Goal: Book appointment/travel/reservation

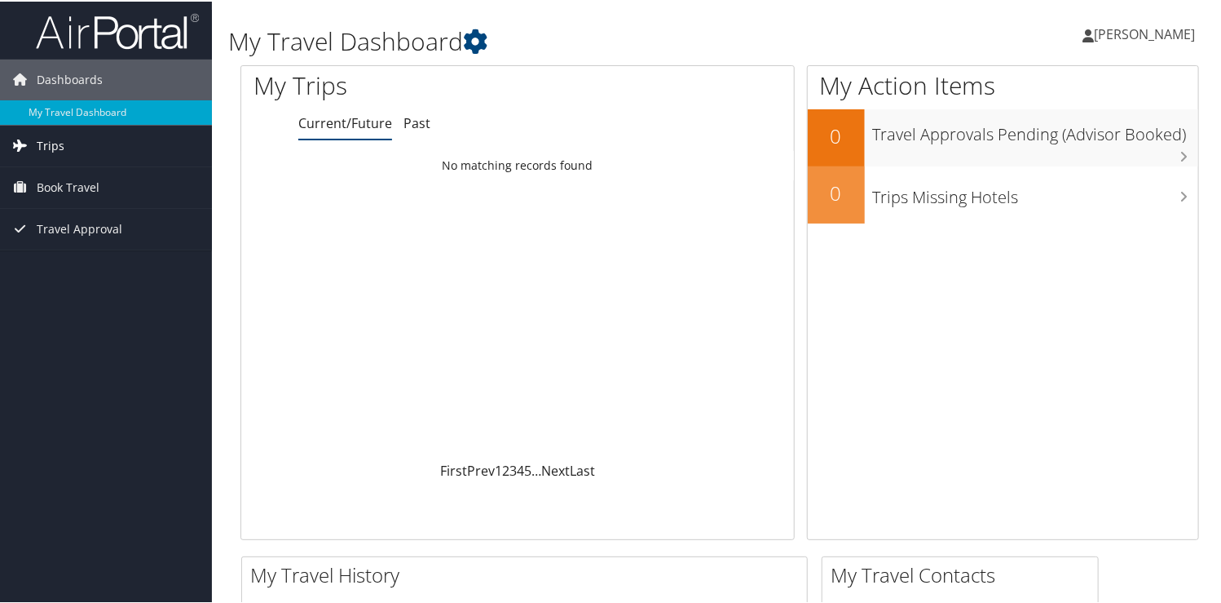
click at [69, 145] on link "Trips" at bounding box center [106, 144] width 212 height 41
click at [65, 255] on span "Book Travel" at bounding box center [68, 259] width 63 height 41
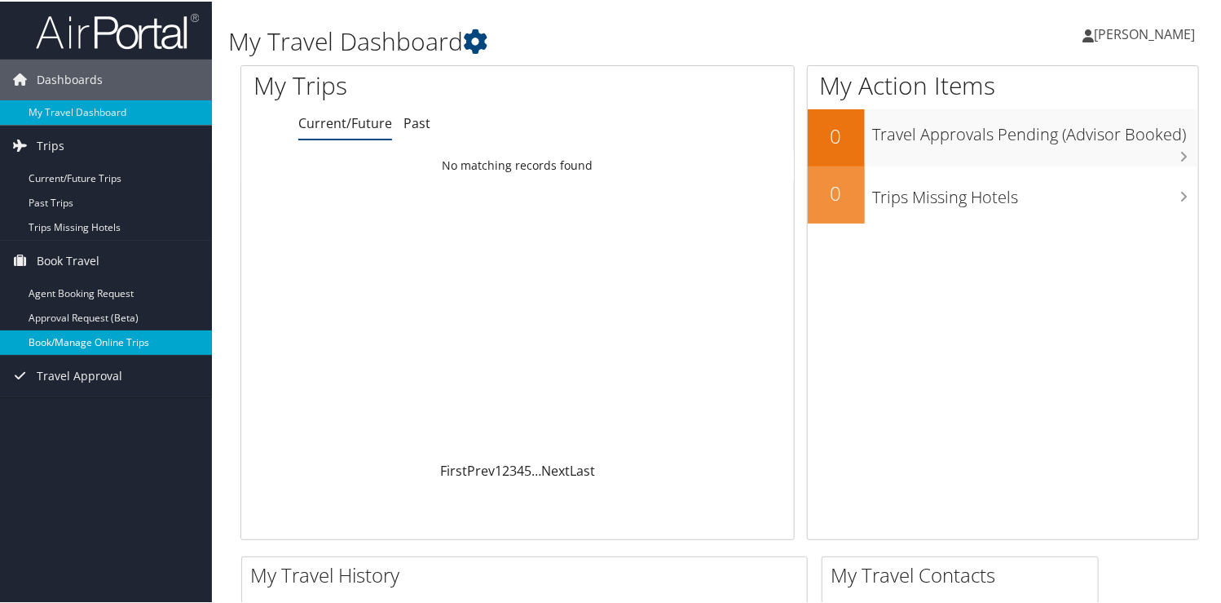
click at [72, 337] on link "Book/Manage Online Trips" at bounding box center [106, 341] width 212 height 24
click at [82, 343] on link "Book/Manage Online Trips" at bounding box center [106, 341] width 212 height 24
click at [72, 338] on link "Book/Manage Online Trips" at bounding box center [106, 341] width 212 height 24
click at [98, 332] on link "Book/Manage Online Trips" at bounding box center [106, 341] width 212 height 24
